Goal: Task Accomplishment & Management: Use online tool/utility

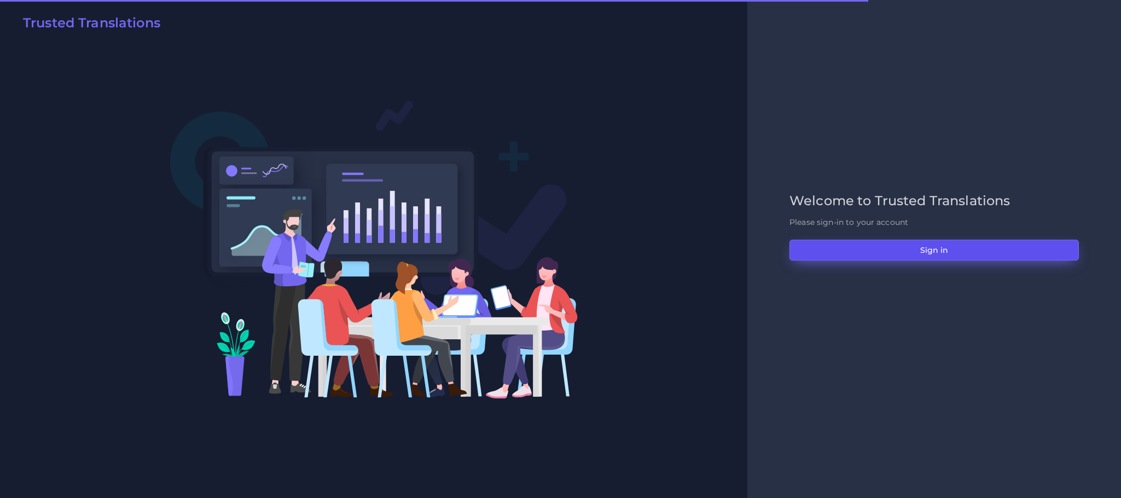
click at [847, 243] on button "Sign in" at bounding box center [933, 250] width 289 height 21
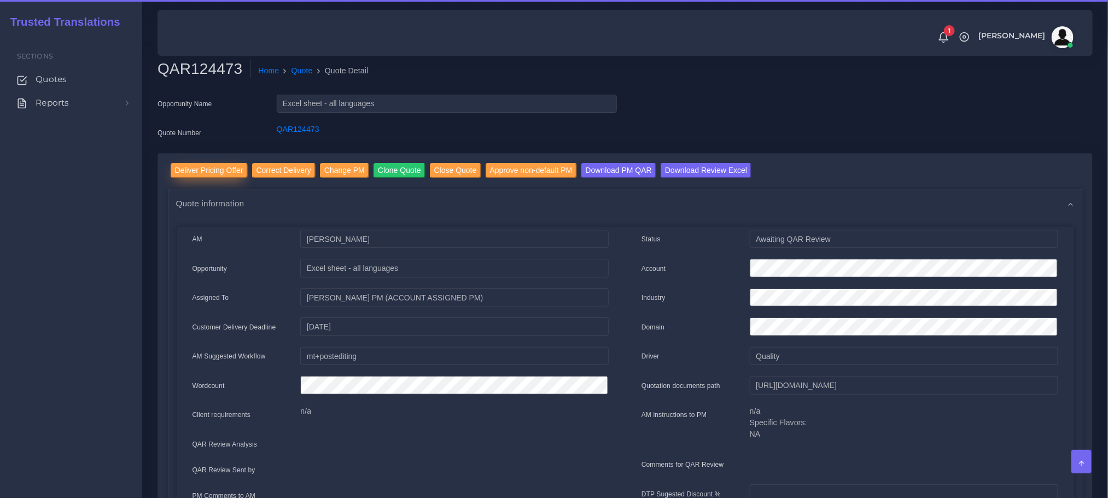
click at [217, 169] on input "Deliver Pricing Offer" at bounding box center [209, 170] width 77 height 15
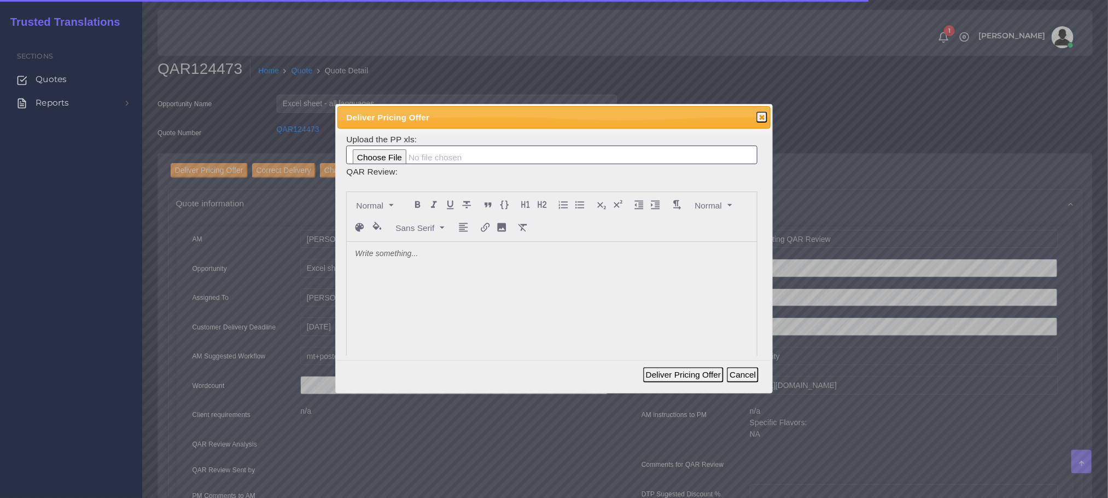
click at [488, 283] on div at bounding box center [552, 324] width 410 height 164
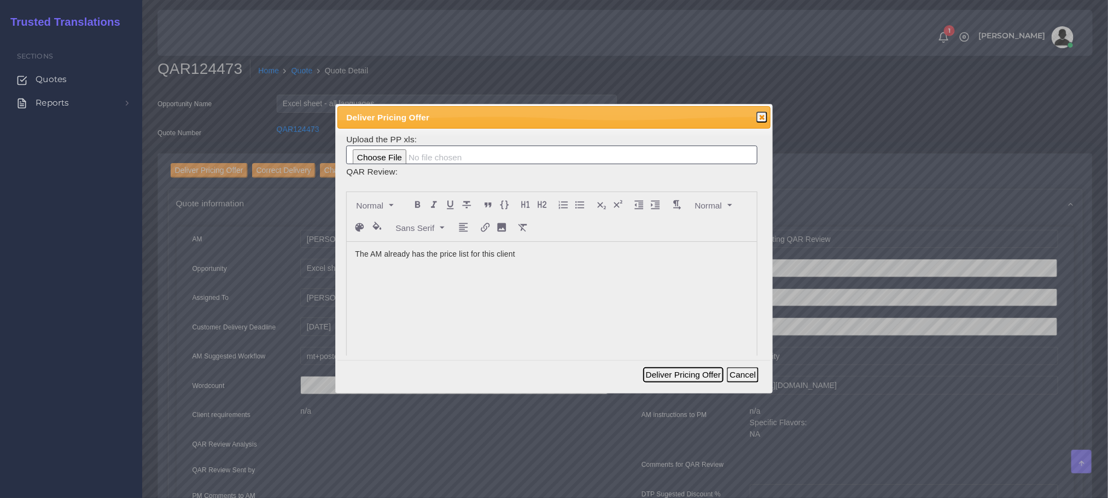
click at [676, 374] on button "Deliver Pricing Offer" at bounding box center [683, 374] width 80 height 15
